Goal: Information Seeking & Learning: Understand process/instructions

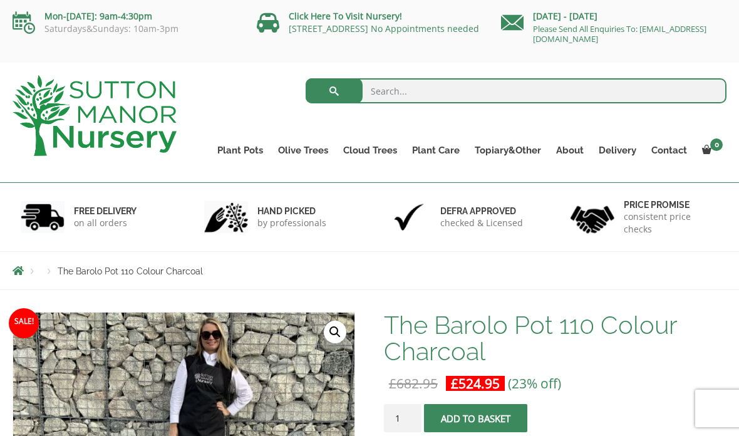
click at [91, 222] on p "on all orders" at bounding box center [105, 223] width 63 height 13
click at [45, 219] on img at bounding box center [43, 217] width 44 height 32
click at [107, 220] on p "on all orders" at bounding box center [105, 223] width 63 height 13
click at [110, 236] on div "FREE DELIVERY on all orders" at bounding box center [95, 217] width 184 height 68
click at [110, 235] on div "FREE DELIVERY on all orders" at bounding box center [95, 217] width 184 height 68
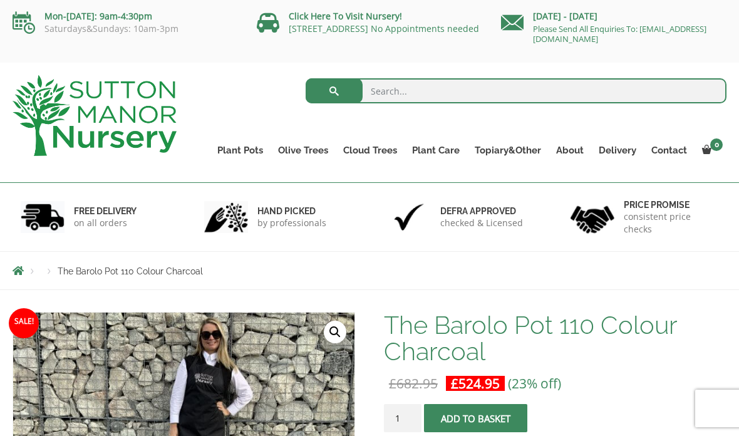
click at [74, 233] on div "FREE DELIVERY on all orders" at bounding box center [95, 217] width 184 height 68
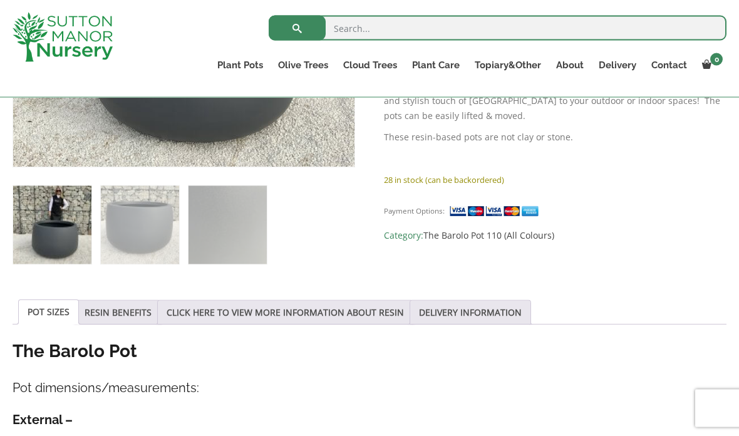
scroll to position [466, 0]
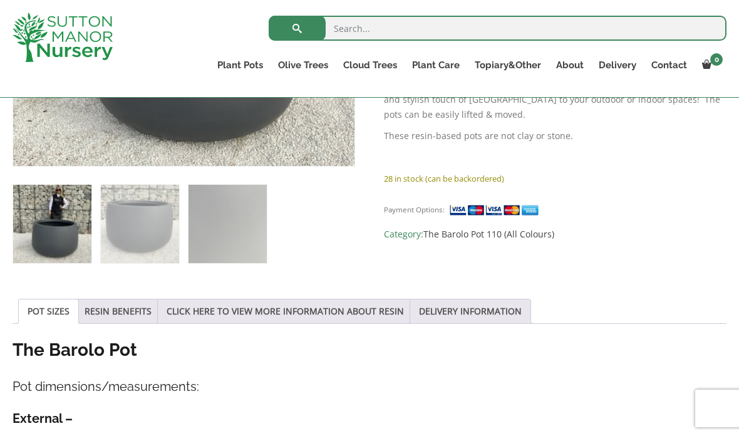
click at [496, 311] on link "DELIVERY INFORMATION" at bounding box center [470, 312] width 103 height 24
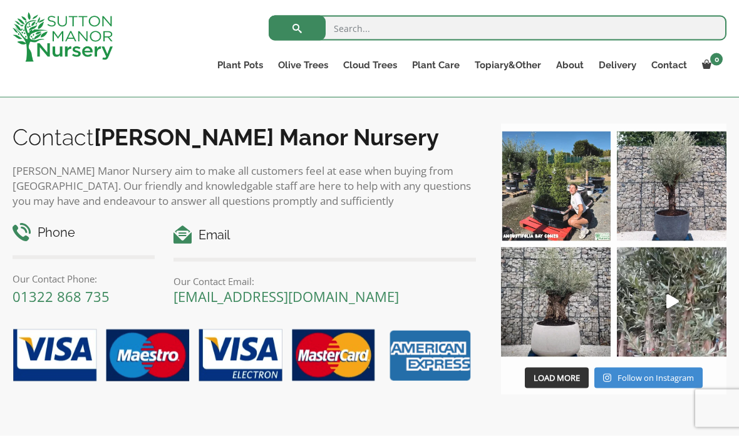
scroll to position [1292, 0]
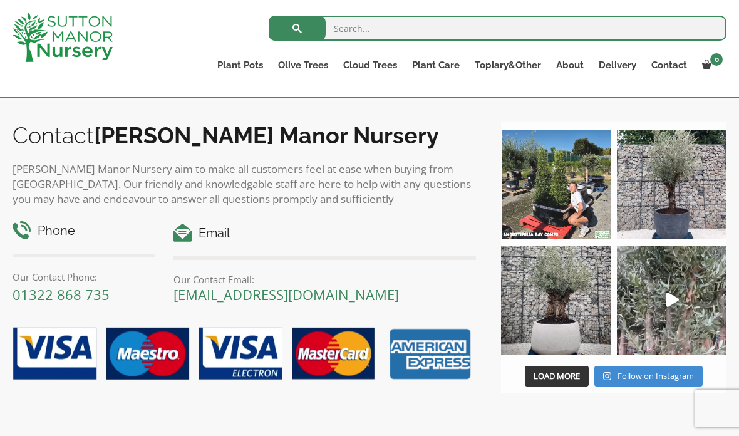
click at [572, 196] on img at bounding box center [556, 185] width 110 height 110
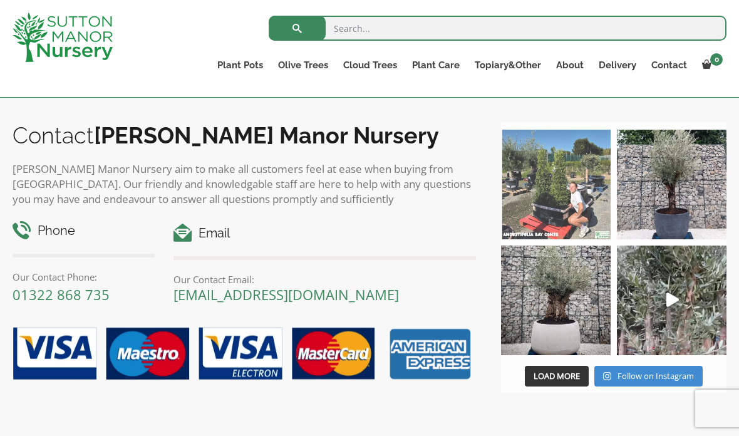
scroll to position [1342, 0]
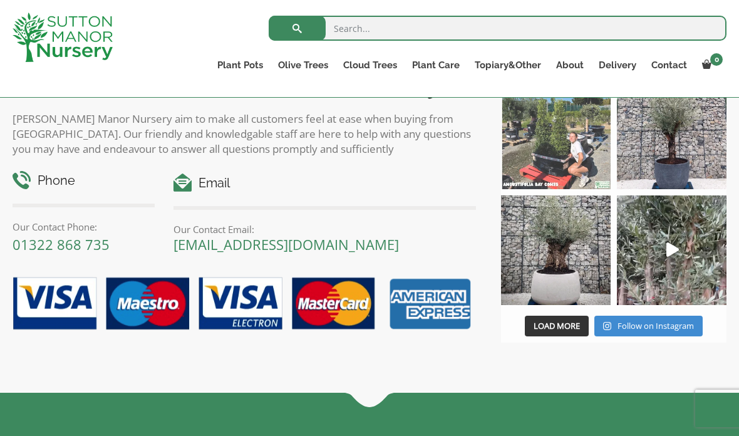
click at [624, 71] on link "Delivery" at bounding box center [618, 65] width 53 height 18
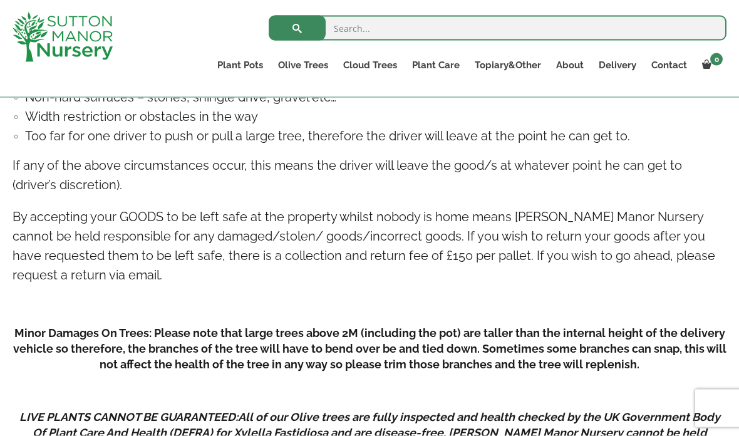
scroll to position [1462, 0]
